Goal: Check status: Check status

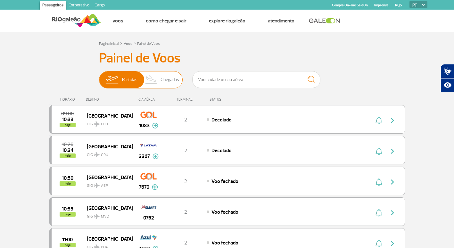
click at [168, 77] on span "Chegadas" at bounding box center [170, 80] width 19 height 17
click at [99, 77] on input "Partidas Chegadas" at bounding box center [99, 77] width 0 height 0
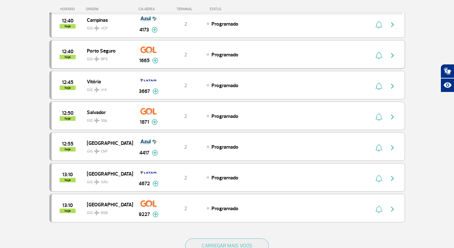
scroll to position [513, 0]
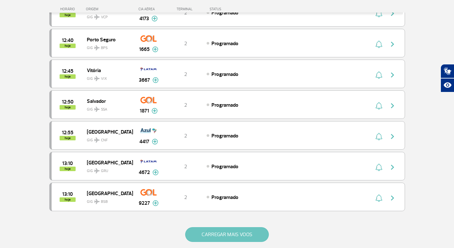
click at [228, 237] on button "CARREGAR MAIS VOOS" at bounding box center [227, 234] width 84 height 15
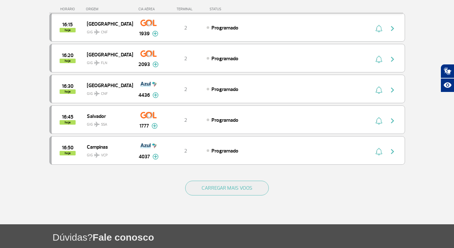
scroll to position [1186, 0]
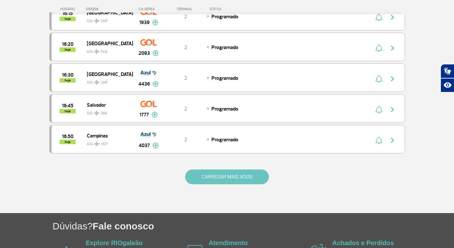
click at [220, 172] on button "CARREGAR MAIS VOOS" at bounding box center [227, 177] width 84 height 15
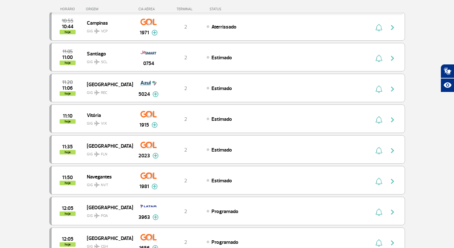
scroll to position [0, 0]
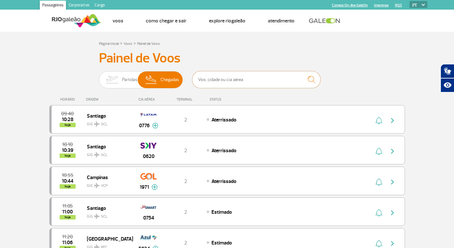
click at [223, 78] on input "text" at bounding box center [256, 79] width 128 height 17
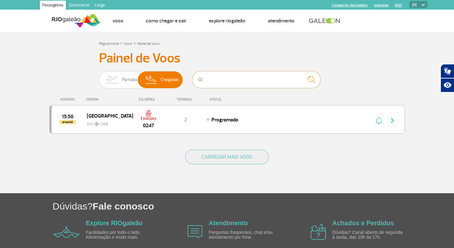
type input "0"
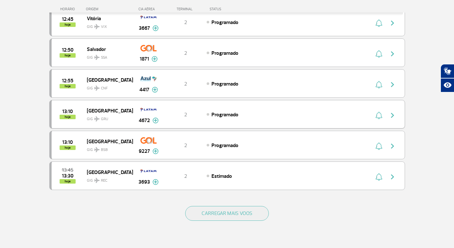
scroll to position [545, 0]
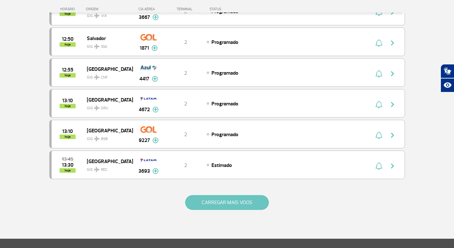
click at [224, 207] on button "CARREGAR MAIS VOOS" at bounding box center [227, 202] width 84 height 15
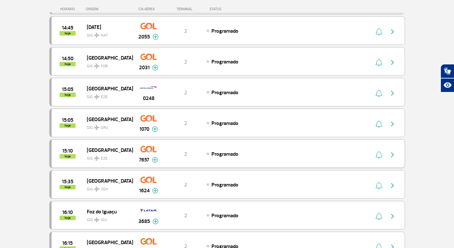
scroll to position [930, 0]
